Goal: Information Seeking & Learning: Learn about a topic

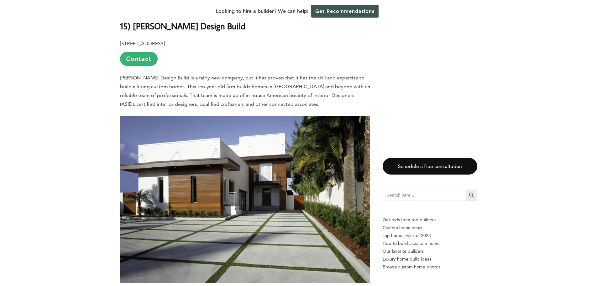
scroll to position [470, 0]
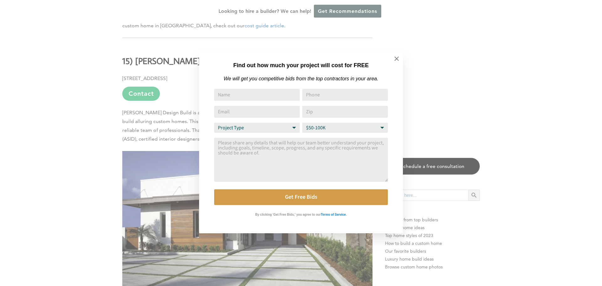
click at [90, 120] on div "Find out how much your project will cost for FREE We will get you competitive b…" at bounding box center [301, 143] width 602 height 286
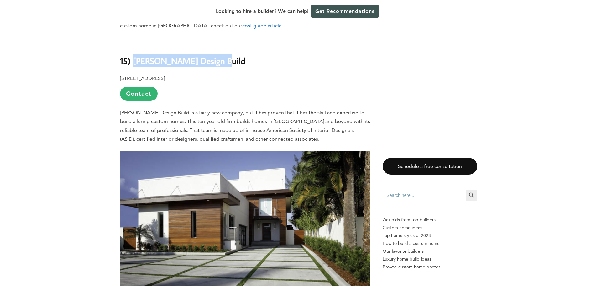
drag, startPoint x: 219, startPoint y: 61, endPoint x: 134, endPoint y: 64, distance: 85.3
click at [134, 64] on h2 "15) [PERSON_NAME] Design Build" at bounding box center [245, 56] width 250 height 22
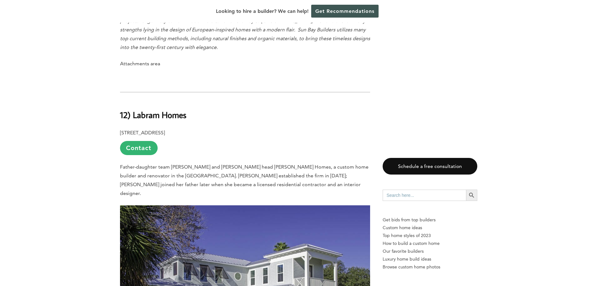
scroll to position [1505, 0]
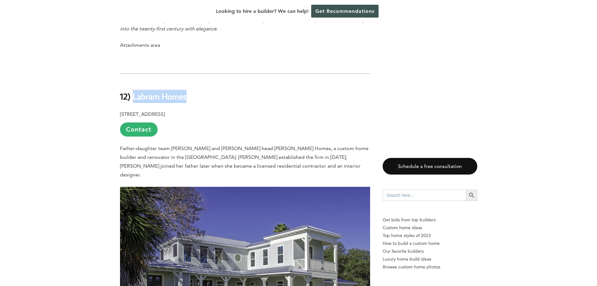
drag, startPoint x: 187, startPoint y: 81, endPoint x: 133, endPoint y: 82, distance: 54.6
click at [133, 82] on h2 "12) Labram Homes" at bounding box center [245, 92] width 250 height 22
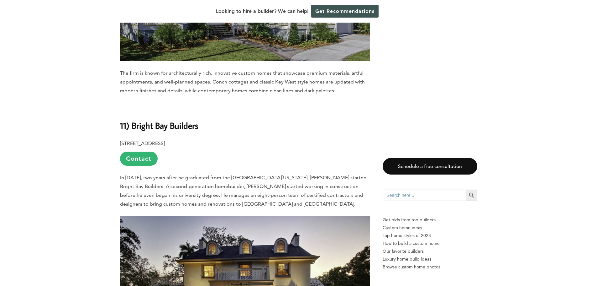
scroll to position [1788, 0]
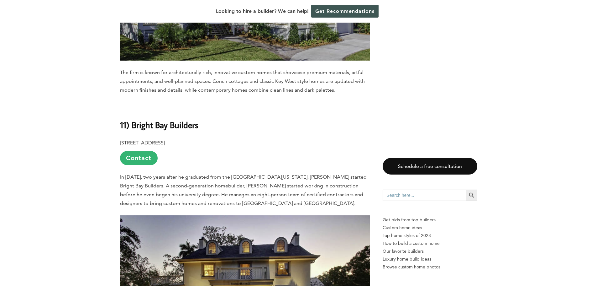
drag, startPoint x: 218, startPoint y: 117, endPoint x: 200, endPoint y: 116, distance: 17.3
click at [200, 138] on p "[STREET_ADDRESS] Contact" at bounding box center [245, 151] width 250 height 27
click at [199, 110] on h2 "11) Bright Bay Builders" at bounding box center [245, 121] width 250 height 22
drag, startPoint x: 199, startPoint y: 97, endPoint x: 132, endPoint y: 97, distance: 66.8
click at [132, 110] on h2 "11) Bright Bay Builders" at bounding box center [245, 121] width 250 height 22
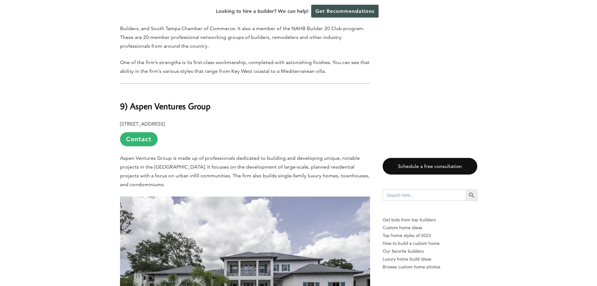
scroll to position [2446, 0]
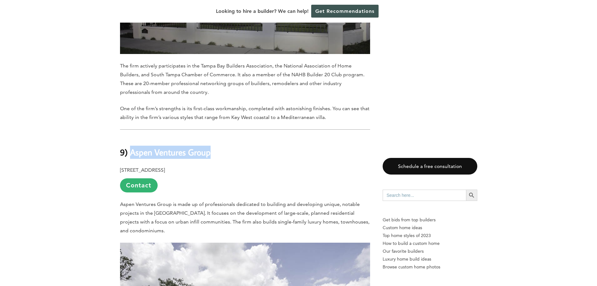
drag, startPoint x: 212, startPoint y: 114, endPoint x: 130, endPoint y: 119, distance: 82.6
click at [130, 137] on h2 "9) Aspen Ventures Group" at bounding box center [245, 148] width 250 height 22
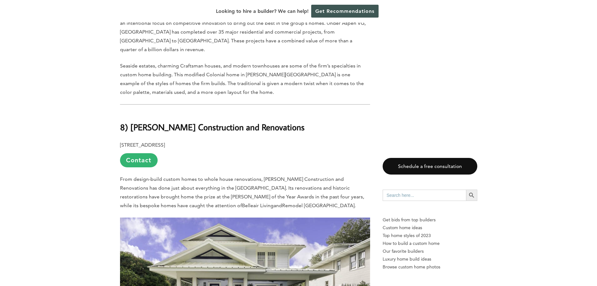
scroll to position [2854, 0]
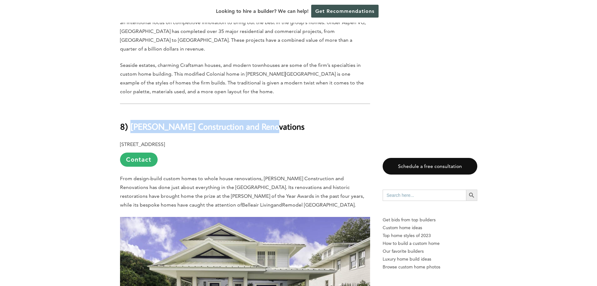
drag, startPoint x: 268, startPoint y: 85, endPoint x: 130, endPoint y: 80, distance: 139.0
click at [130, 111] on h2 "8) [PERSON_NAME] Construction and Renovations" at bounding box center [245, 122] width 250 height 22
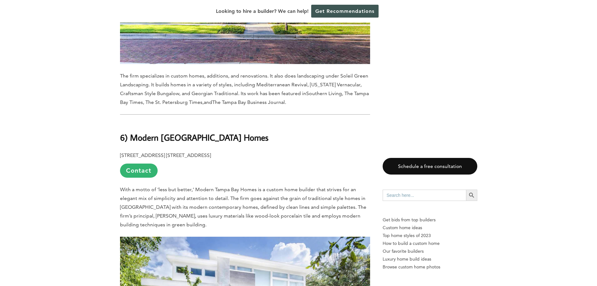
scroll to position [3512, 0]
drag, startPoint x: 228, startPoint y: 77, endPoint x: 130, endPoint y: 77, distance: 98.5
click at [130, 122] on h2 "6) Modern [GEOGRAPHIC_DATA] Homes" at bounding box center [245, 133] width 250 height 22
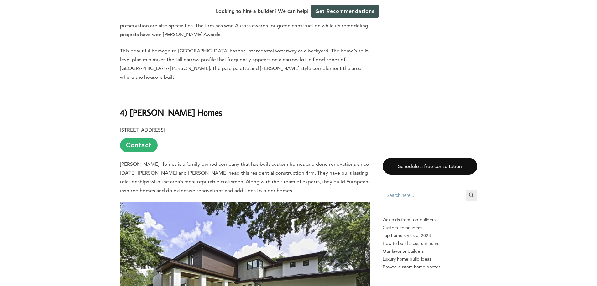
scroll to position [4390, 0]
drag, startPoint x: 195, startPoint y: 27, endPoint x: 130, endPoint y: 25, distance: 65.2
click at [130, 107] on b "4) [PERSON_NAME] Homes" at bounding box center [171, 112] width 102 height 11
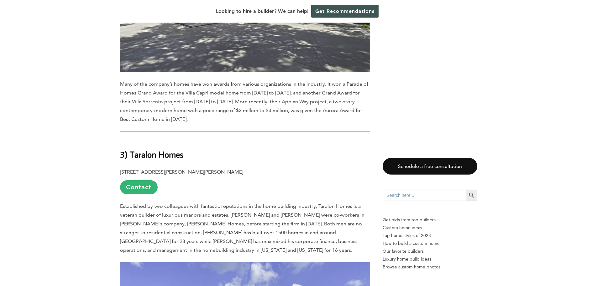
scroll to position [4704, 0]
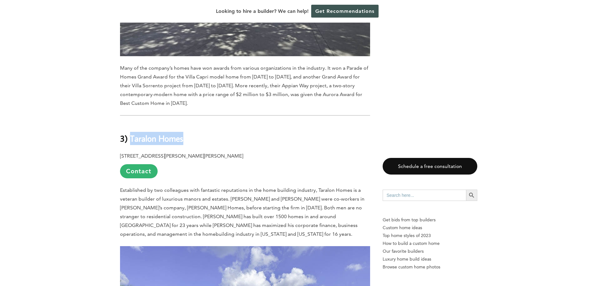
drag, startPoint x: 183, startPoint y: 48, endPoint x: 130, endPoint y: 51, distance: 53.4
click at [130, 133] on b "3) Taralon Homes" at bounding box center [151, 138] width 63 height 11
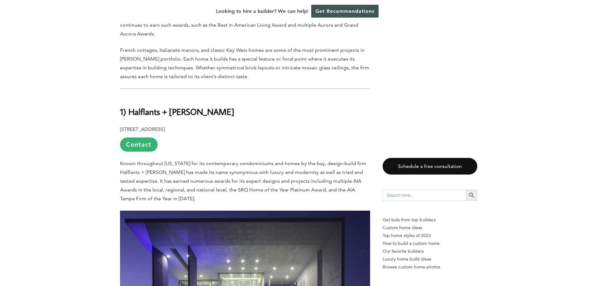
scroll to position [5519, 0]
